Goal: Transaction & Acquisition: Obtain resource

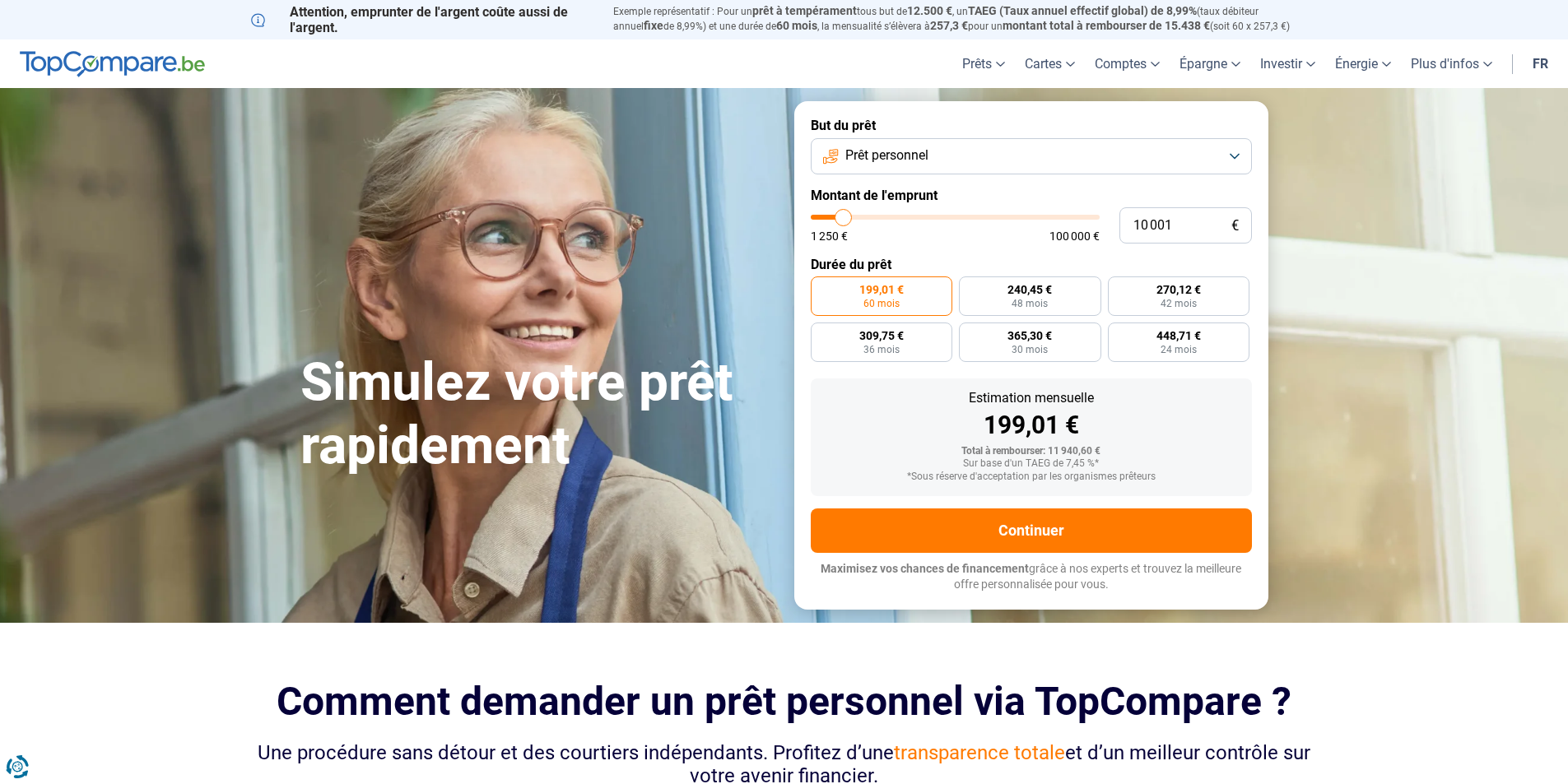
click at [983, 145] on button "Prêt personnel" at bounding box center [1031, 156] width 441 height 36
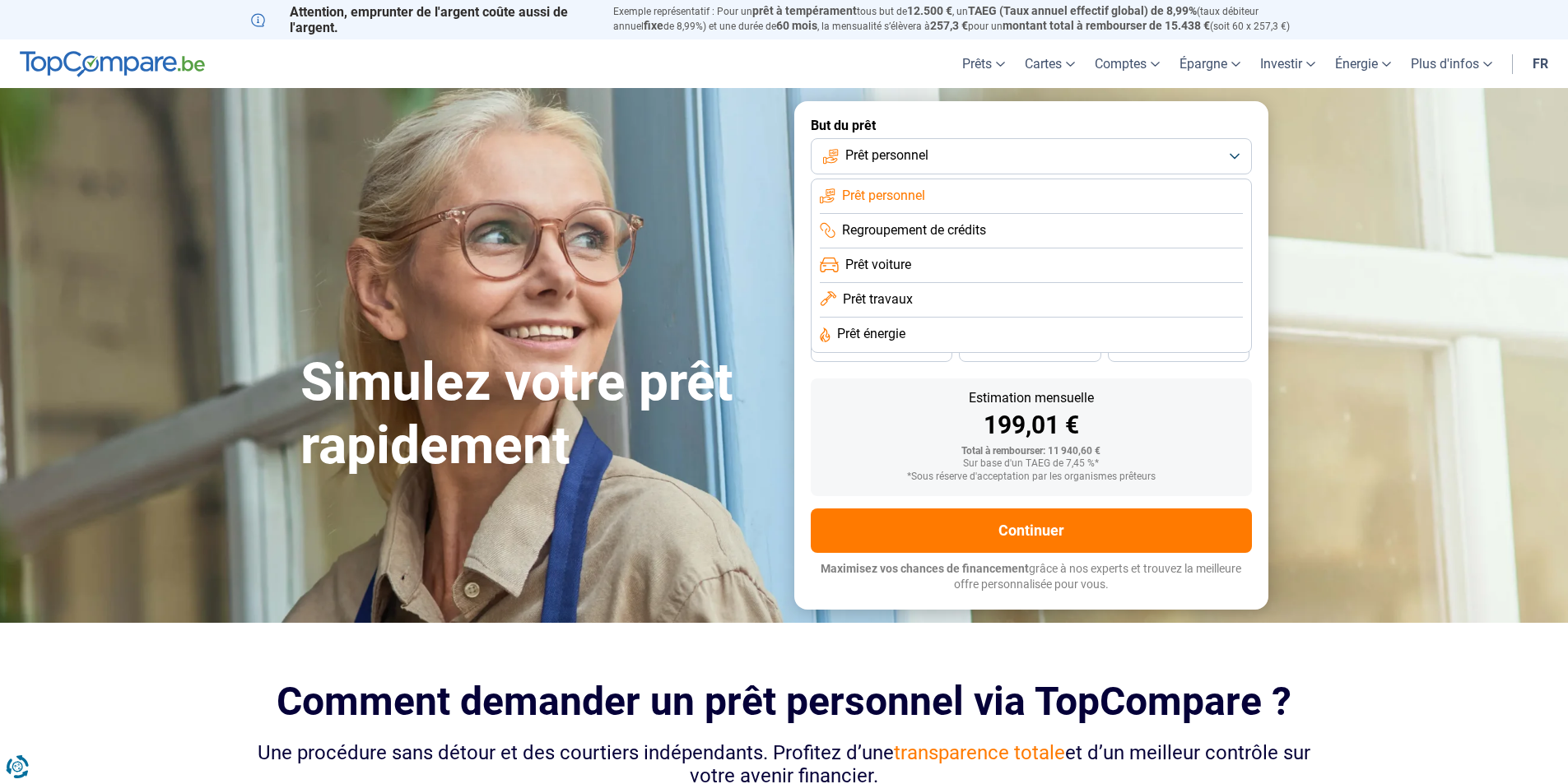
click at [918, 266] on li "Prêt voiture" at bounding box center [1031, 266] width 423 height 34
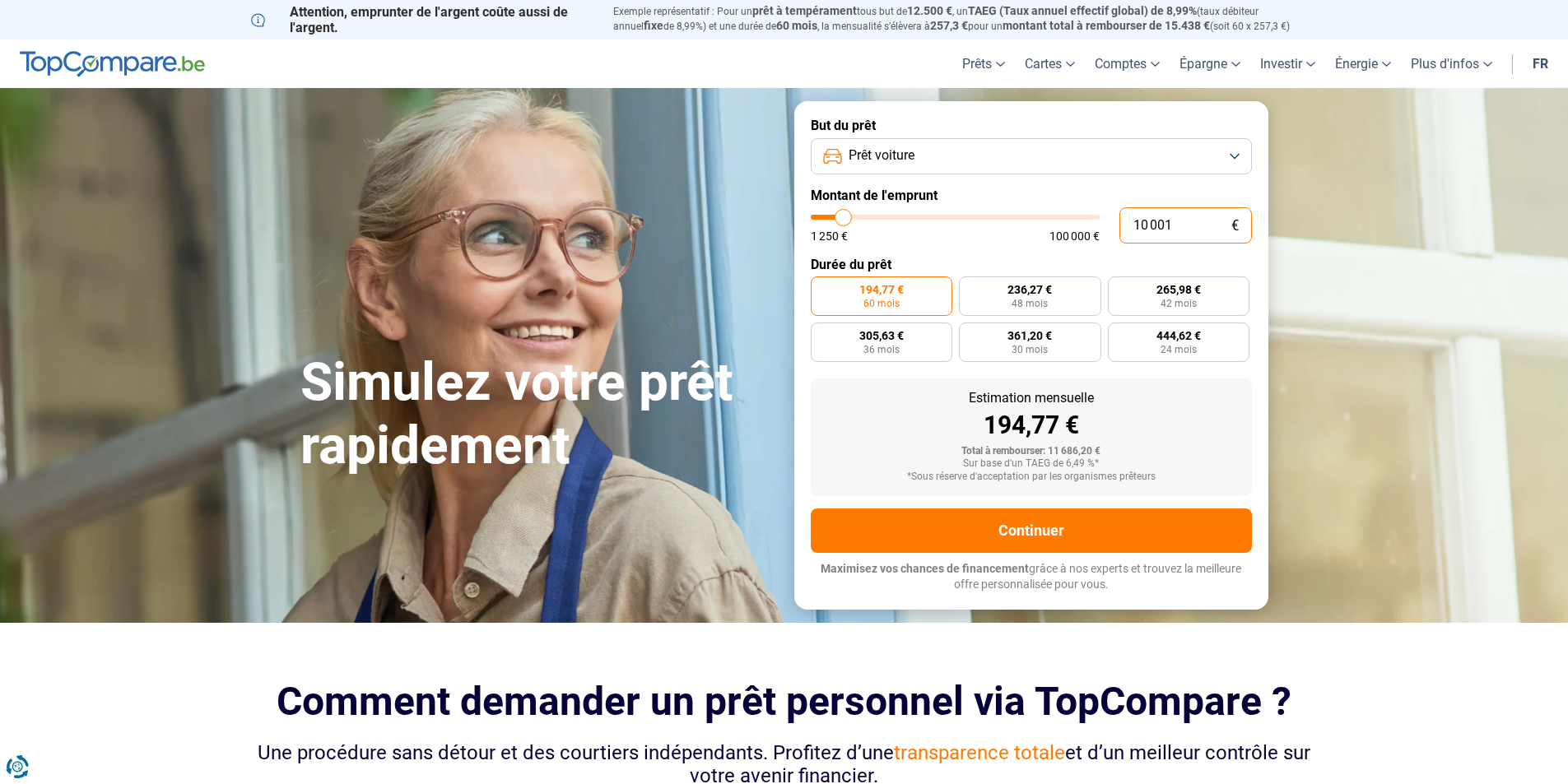
click at [1194, 224] on input "10 001" at bounding box center [1185, 225] width 132 height 36
type input "1 000"
type input "1250"
type input "100"
type input "1250"
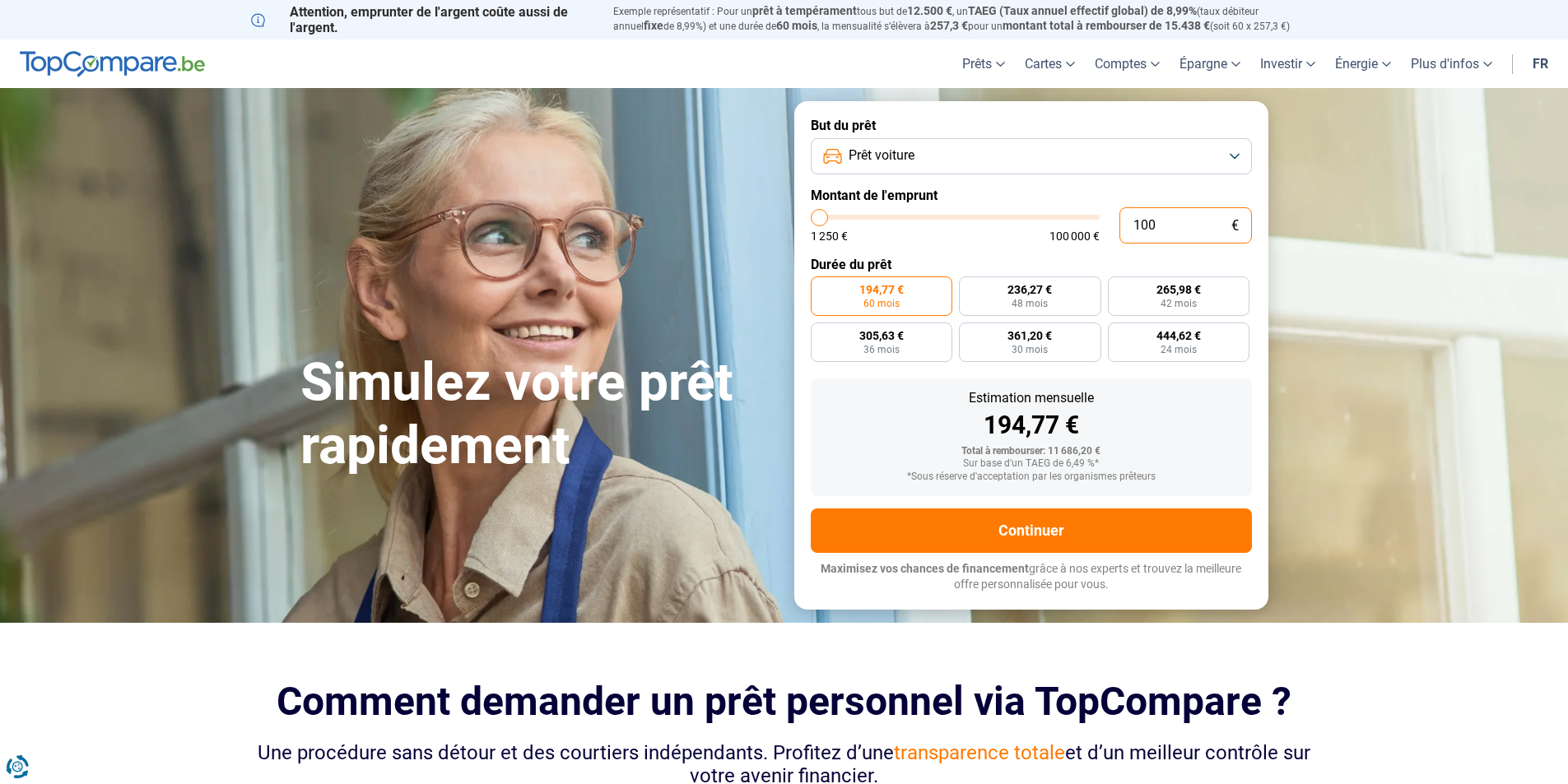
type input "10"
type input "1250"
type input "1"
type input "1250"
type input "13"
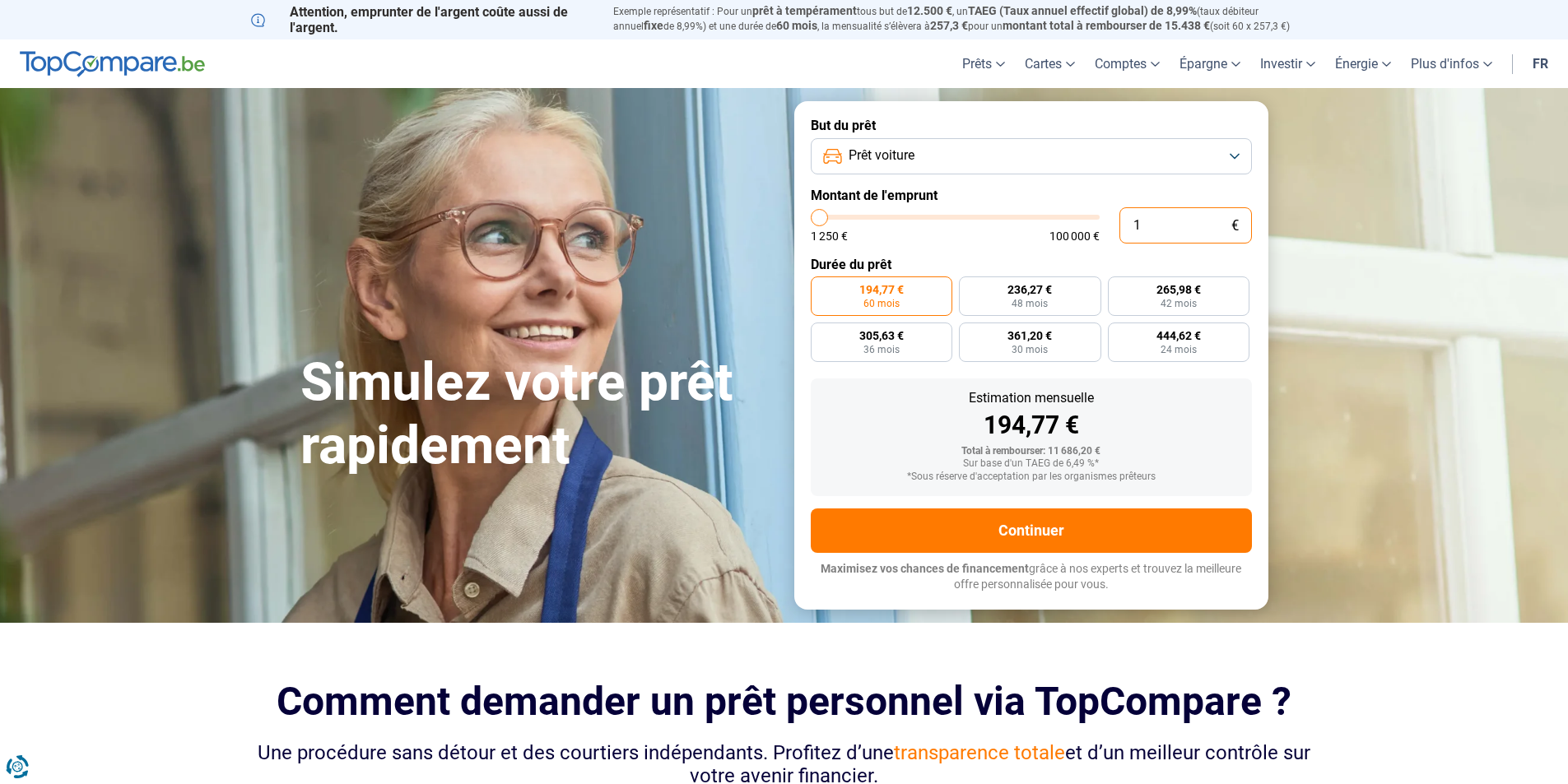
type input "1250"
type input "130"
type input "1250"
type input "1 300"
type input "1250"
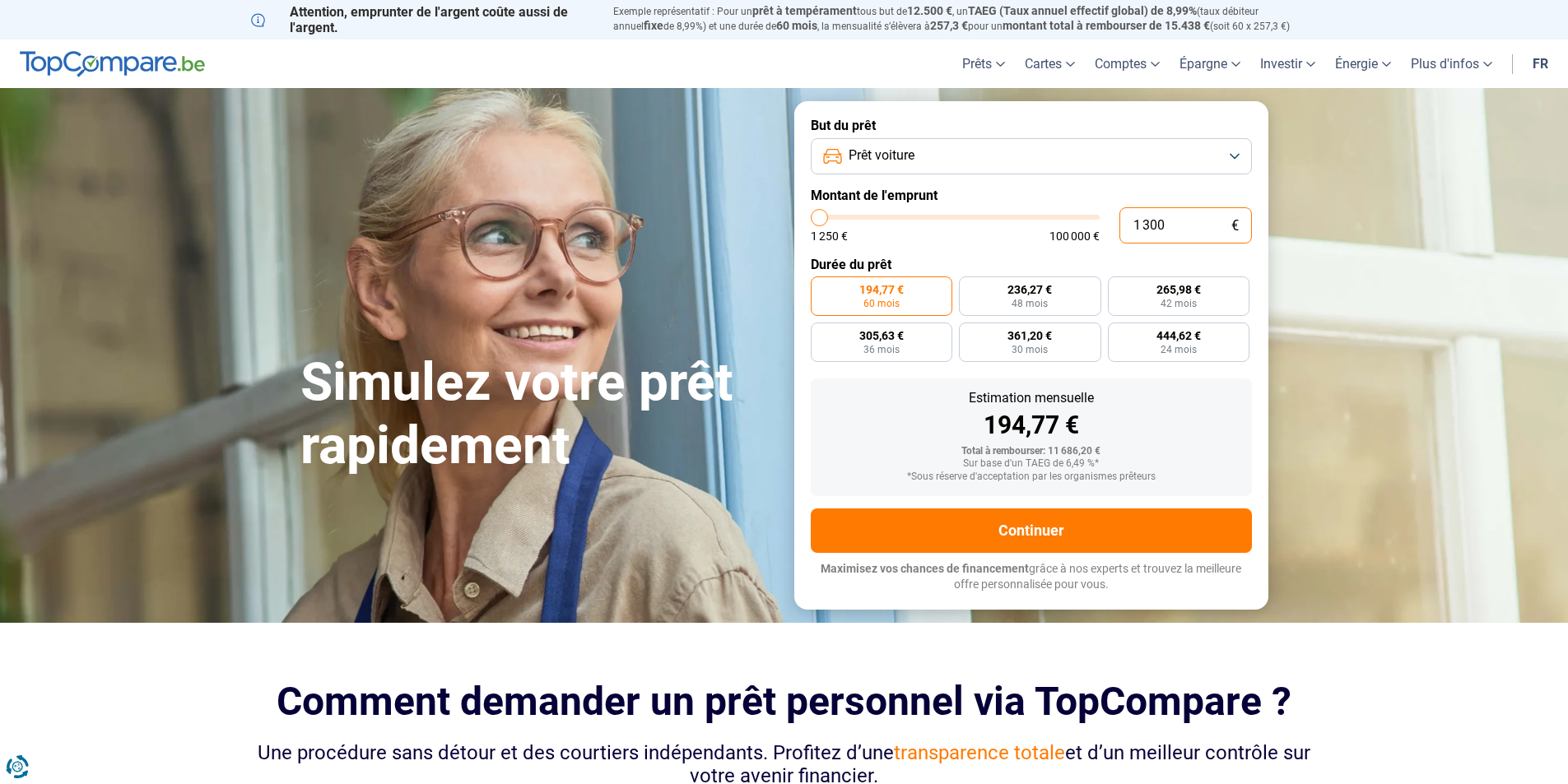
type input "13 000"
type input "13000"
type input "13 000"
click at [1040, 307] on span "48 mois" at bounding box center [1029, 304] width 36 height 10
click at [969, 287] on input "307,12 € 48 mois" at bounding box center [964, 281] width 11 height 11
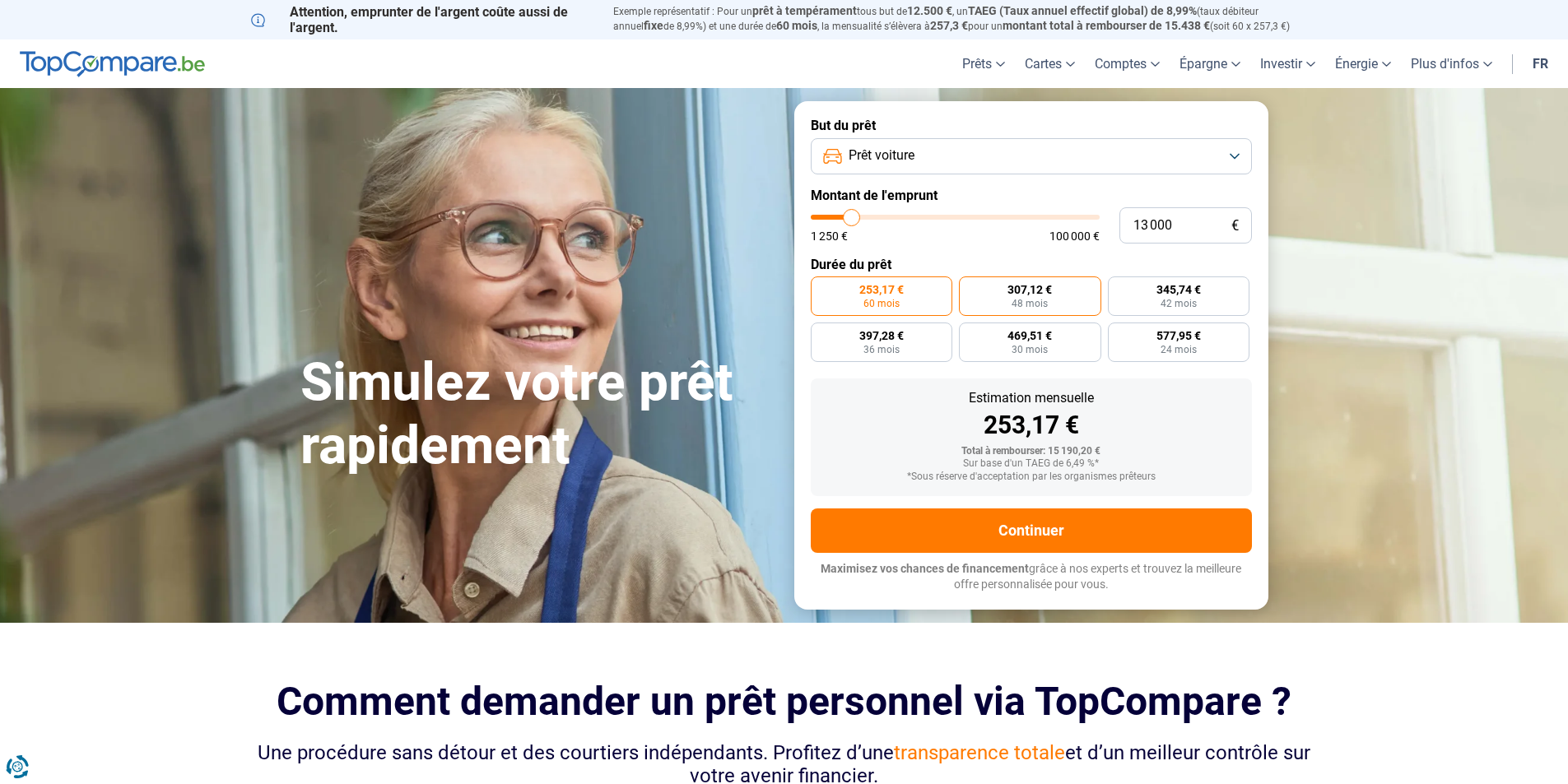
radio input "true"
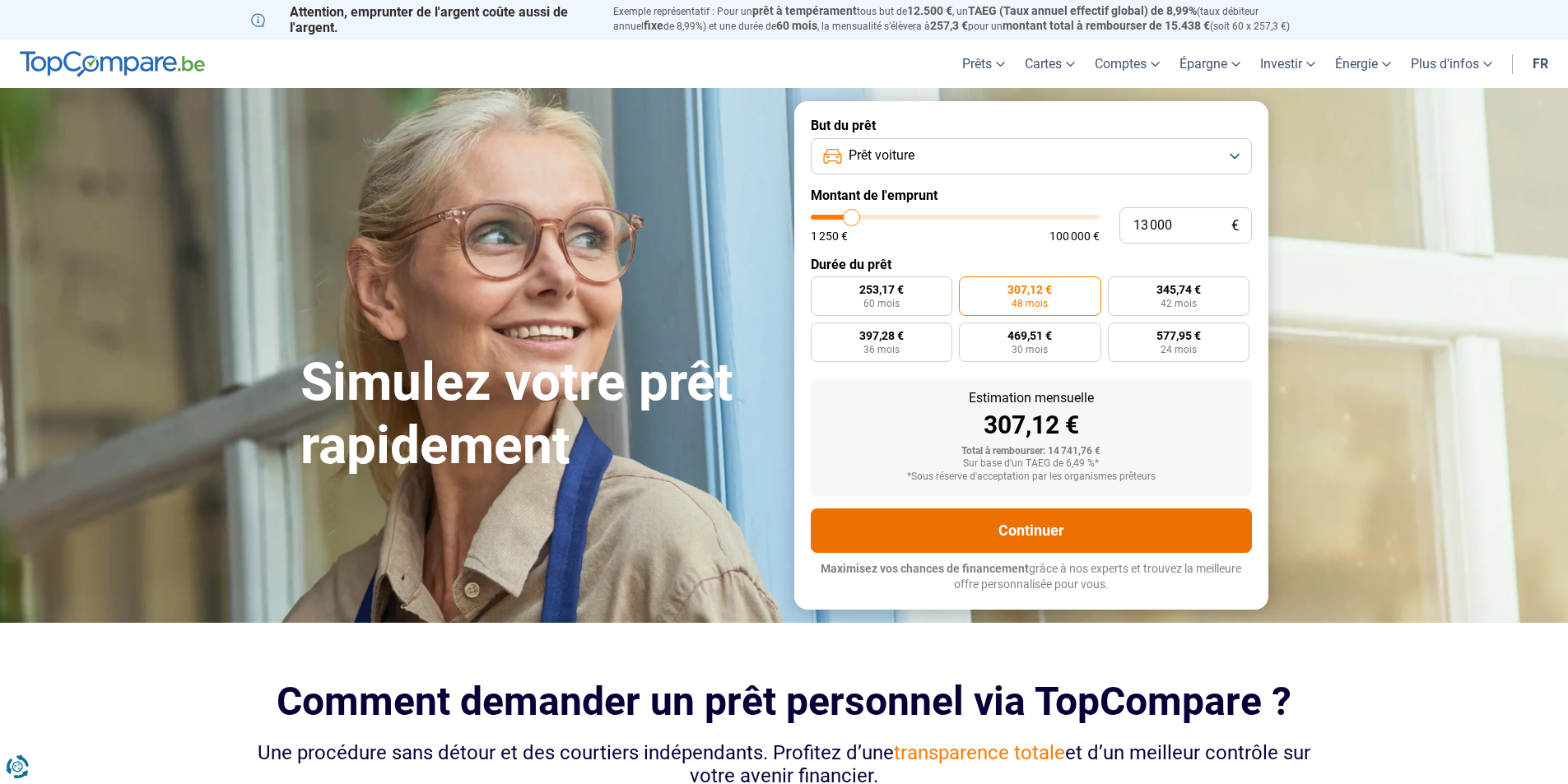
click at [1024, 534] on button "Continuer" at bounding box center [1031, 530] width 441 height 44
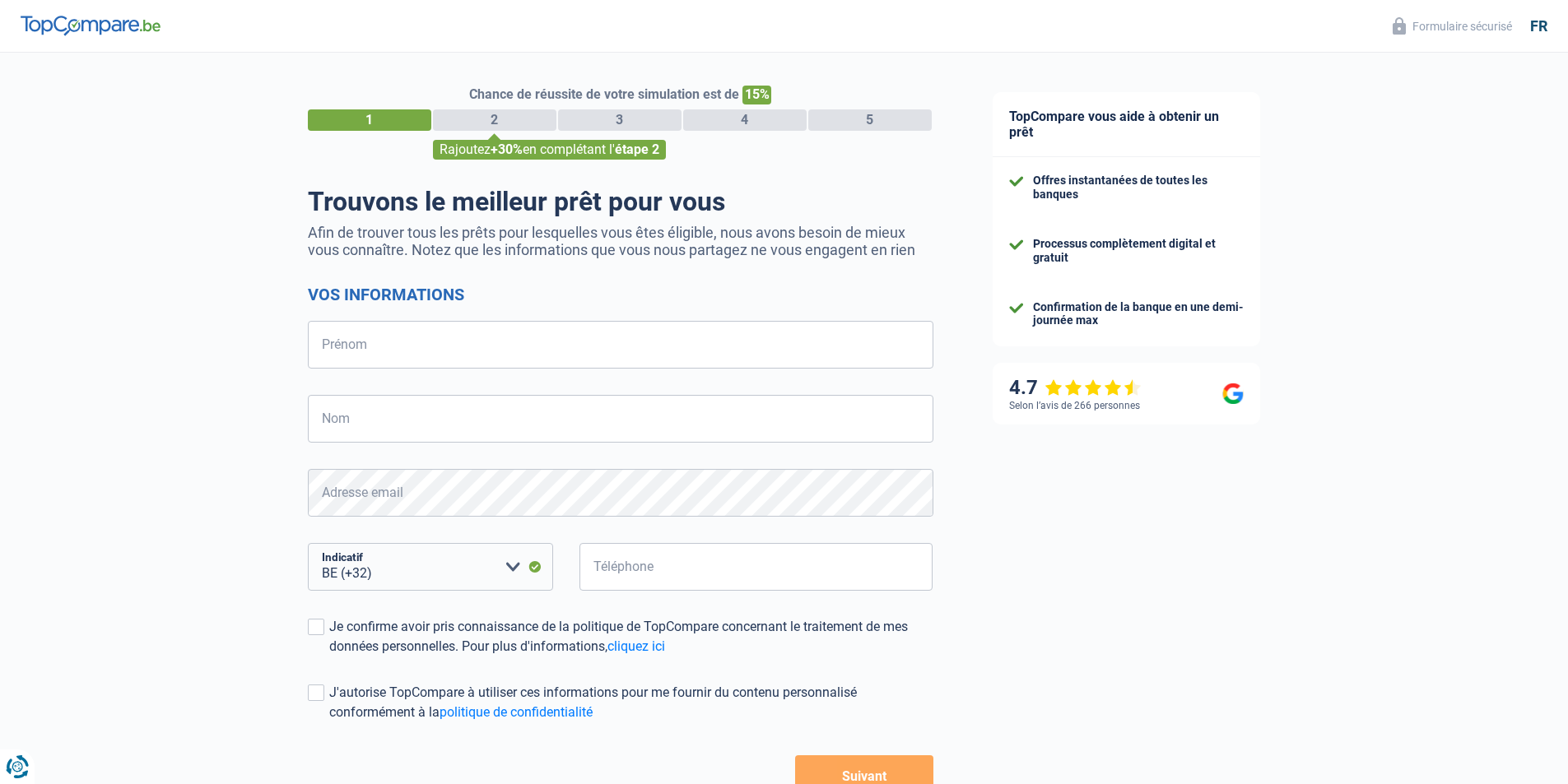
select select "32"
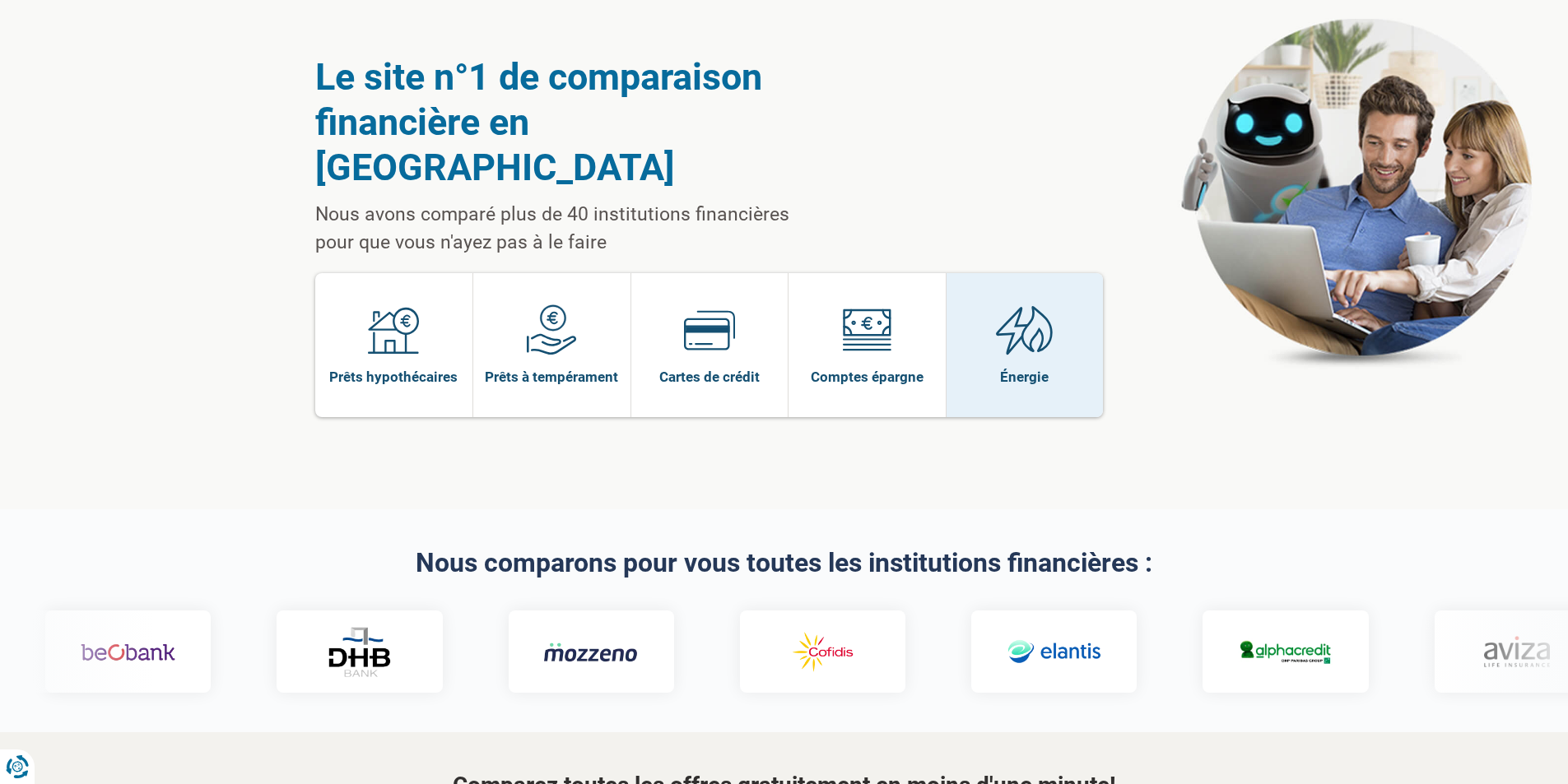
scroll to position [82, 0]
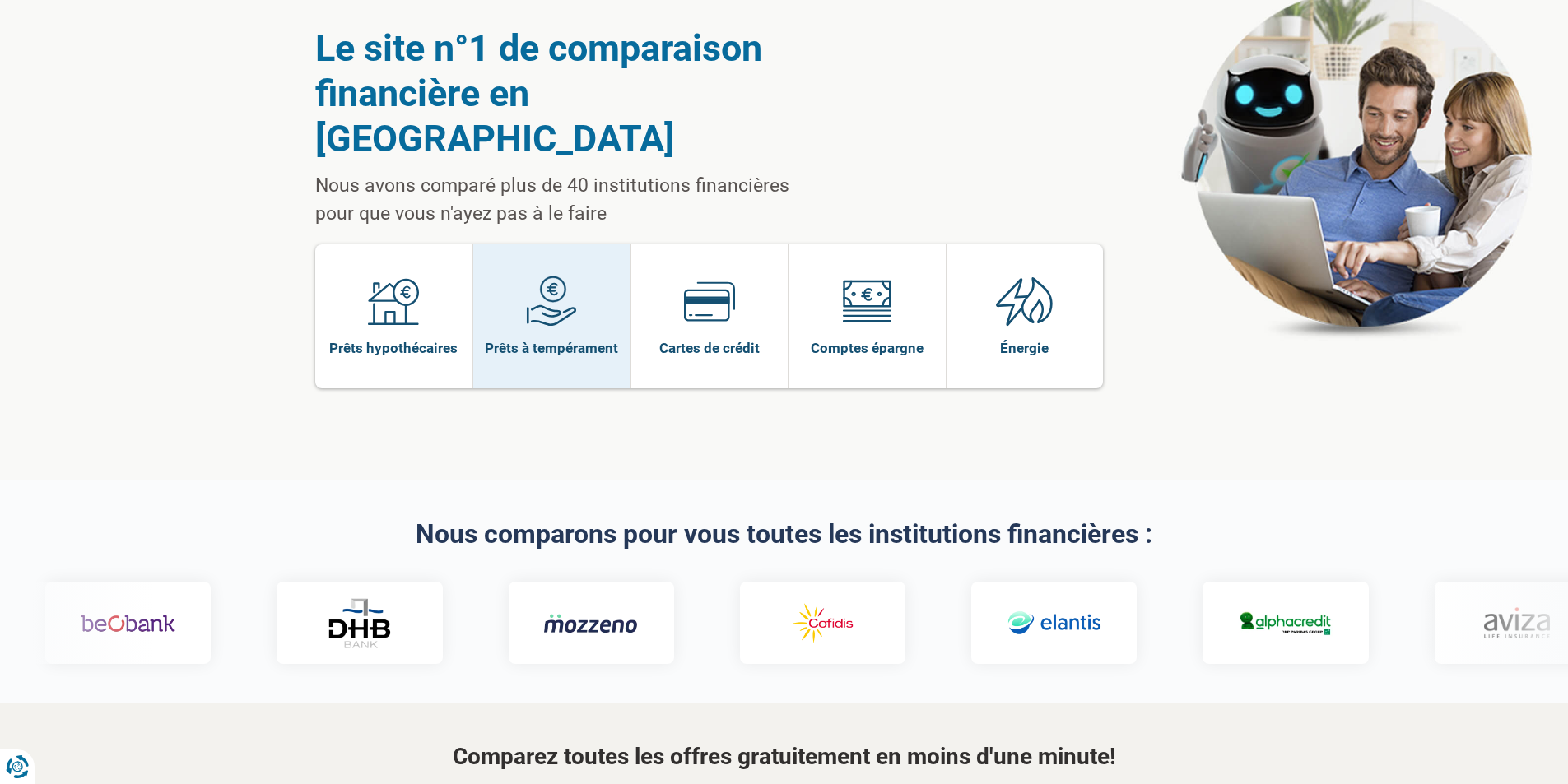
click at [538, 276] on img at bounding box center [551, 301] width 51 height 51
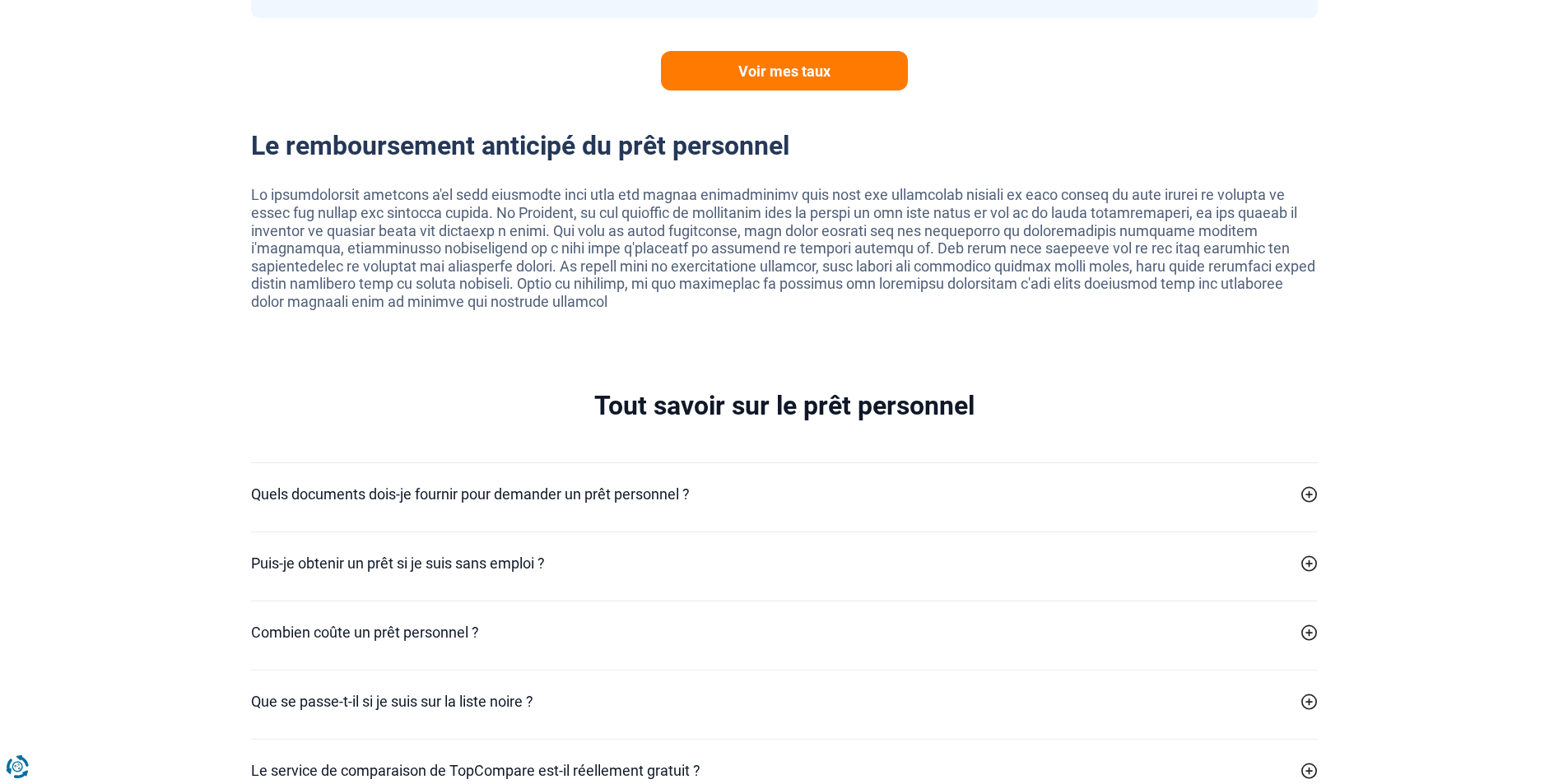
scroll to position [3292, 0]
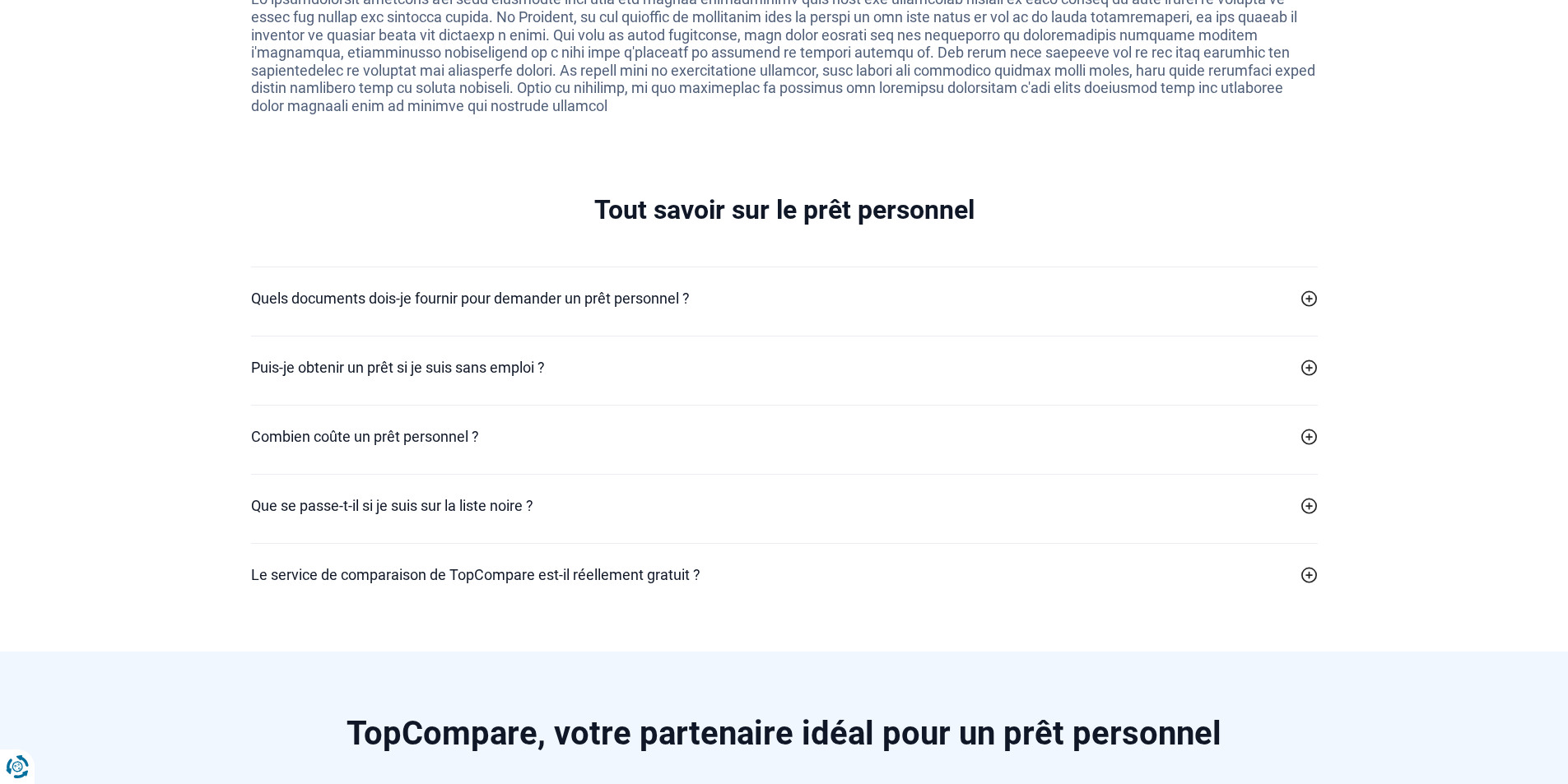
click at [634, 374] on link "Puis-je obtenir un prêt si je suis sans emploi ?" at bounding box center [784, 367] width 1066 height 23
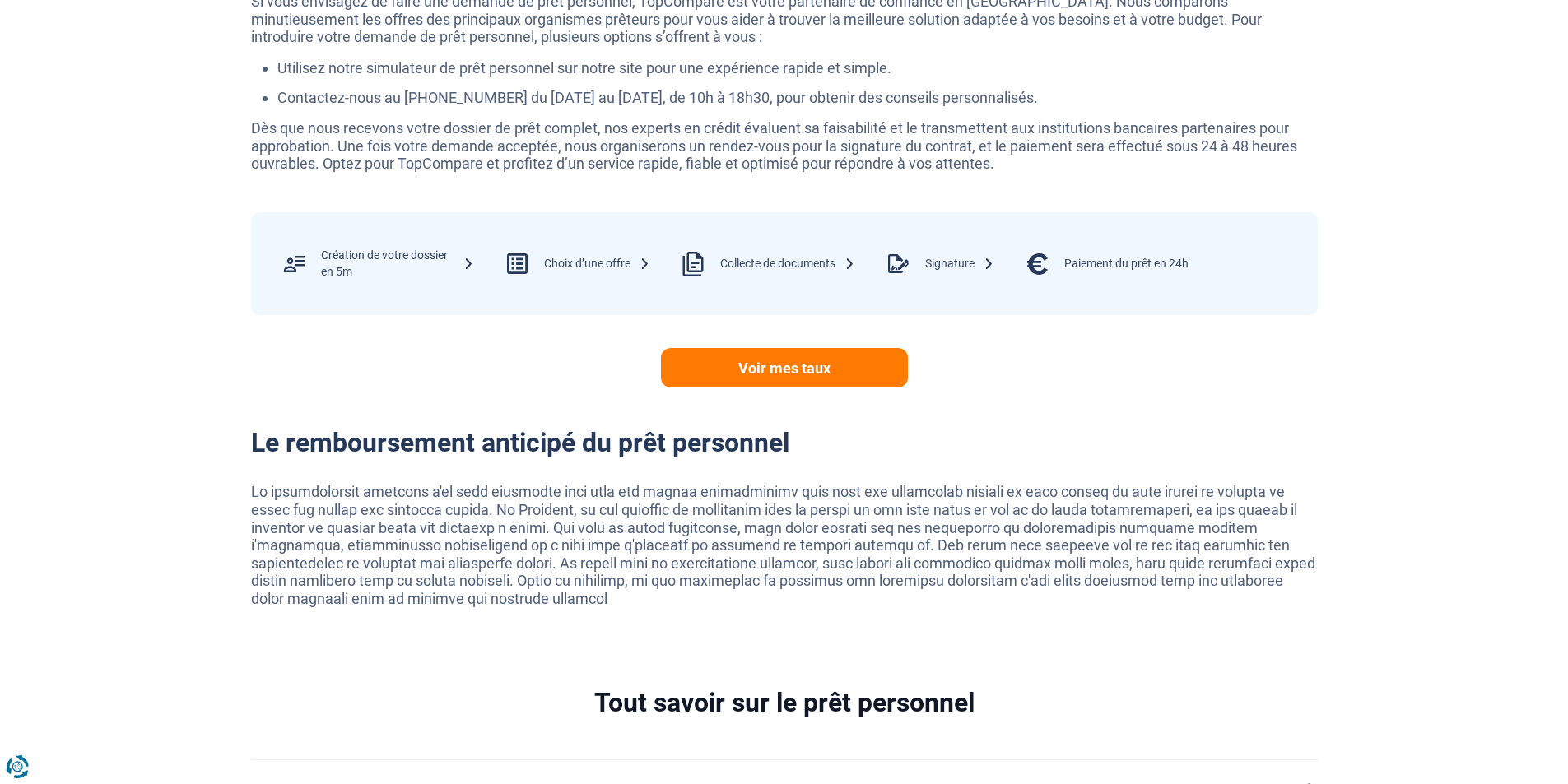
scroll to position [2798, 0]
